Goal: Information Seeking & Learning: Learn about a topic

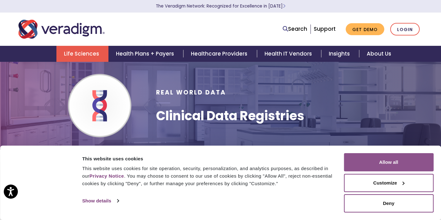
click at [393, 161] on button "Allow all" at bounding box center [389, 162] width 90 height 18
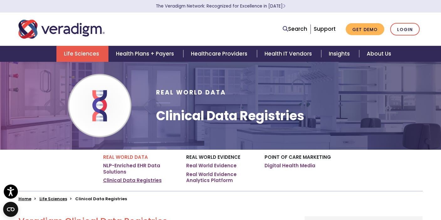
click at [135, 183] on link "Clinical Data Registries" at bounding box center [132, 180] width 59 height 6
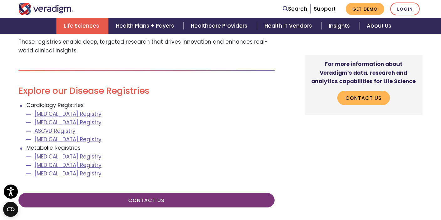
scroll to position [718, 0]
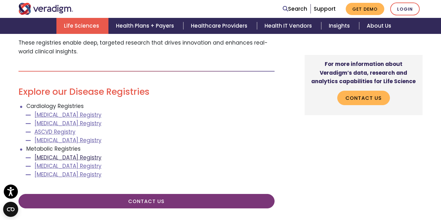
click at [93, 153] on link "[MEDICAL_DATA] Registry" at bounding box center [67, 157] width 67 height 8
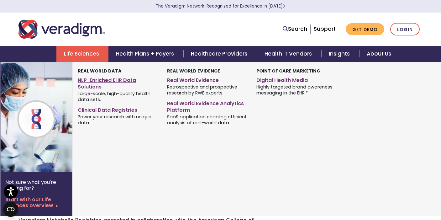
click at [94, 80] on link "NLP-Enriched EHR Data Solutions" at bounding box center [118, 83] width 80 height 16
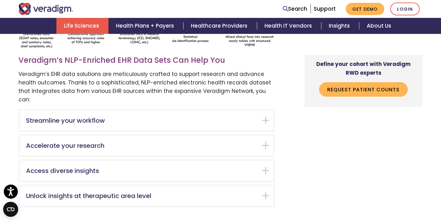
scroll to position [1095, 0]
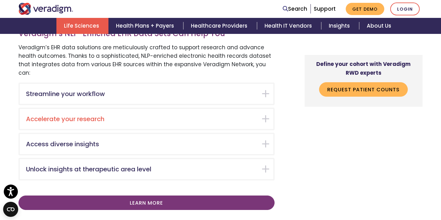
click at [268, 109] on div "Accelerate your research" at bounding box center [146, 119] width 253 height 20
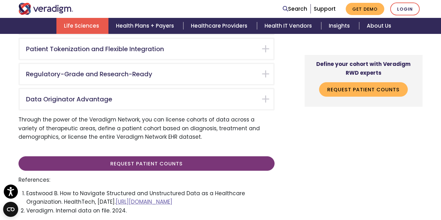
scroll to position [1543, 0]
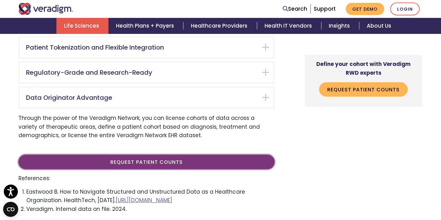
click at [159, 154] on link "Request Patient Counts" at bounding box center [146, 161] width 256 height 14
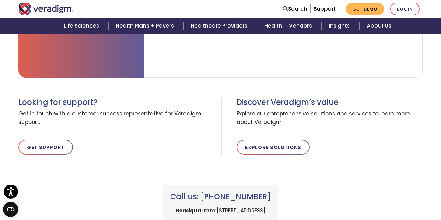
scroll to position [284, 0]
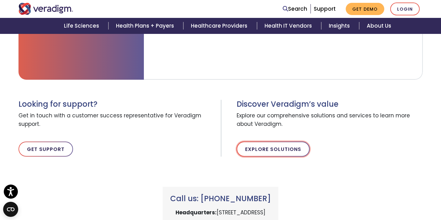
click at [288, 148] on link "Explore Solutions" at bounding box center [272, 148] width 73 height 15
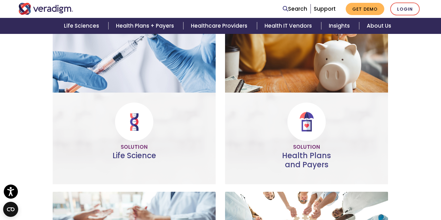
scroll to position [144, 0]
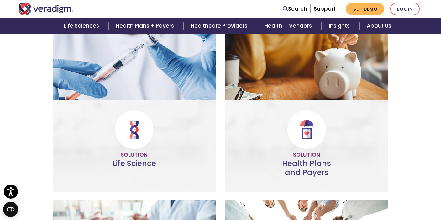
click at [140, 163] on link "Do more" at bounding box center [133, 158] width 41 height 14
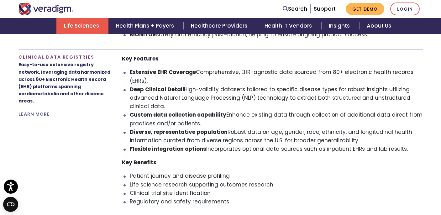
scroll to position [520, 0]
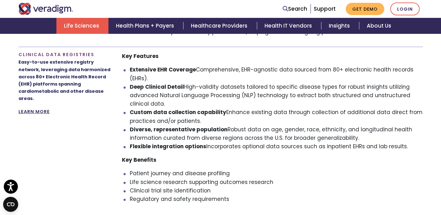
click at [40, 108] on link "LEARN MORE" at bounding box center [33, 111] width 31 height 6
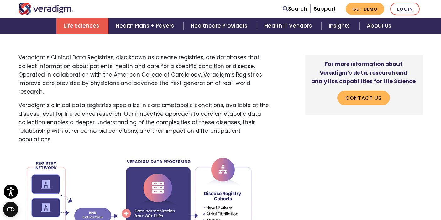
scroll to position [343, 0]
